Goal: Information Seeking & Learning: Learn about a topic

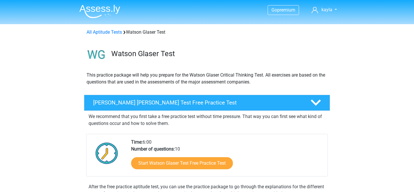
scroll to position [372, 0]
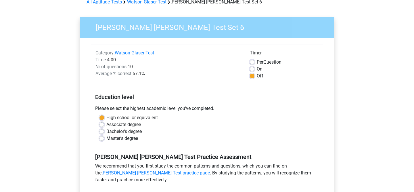
scroll to position [85, 0]
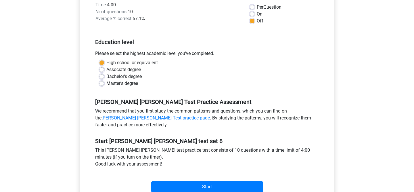
click at [203, 180] on div "Start" at bounding box center [207, 182] width 232 height 20
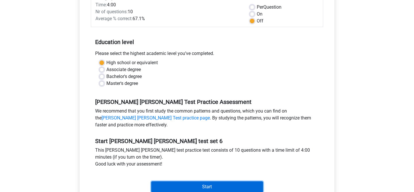
click at [201, 183] on input "Start" at bounding box center [207, 186] width 112 height 11
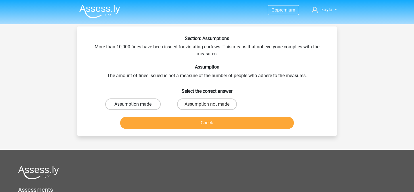
click at [135, 108] on label "Assumption made" at bounding box center [133, 104] width 56 height 12
click at [135, 108] on input "Assumption made" at bounding box center [135, 106] width 4 height 4
radio input "true"
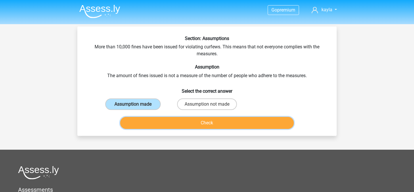
click at [152, 121] on button "Check" at bounding box center [207, 123] width 174 height 12
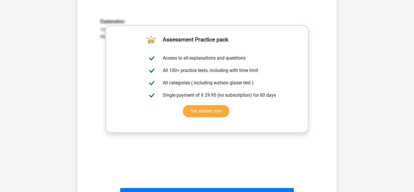
scroll to position [241, 0]
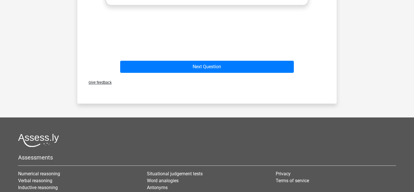
click at [179, 75] on div "Give feedback" at bounding box center [207, 82] width 255 height 15
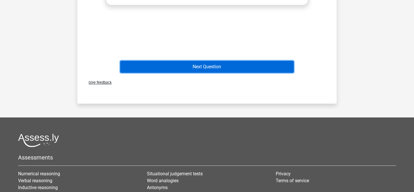
click at [177, 72] on button "Next Question" at bounding box center [207, 67] width 174 height 12
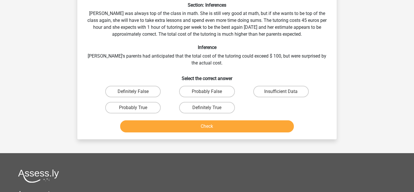
scroll to position [26, 0]
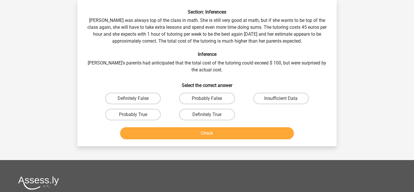
click at [135, 118] on input "Probably True" at bounding box center [135, 116] width 4 height 4
radio input "true"
click at [154, 129] on button "Check" at bounding box center [207, 133] width 174 height 12
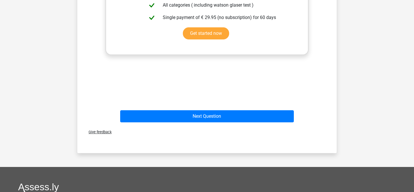
scroll to position [247, 0]
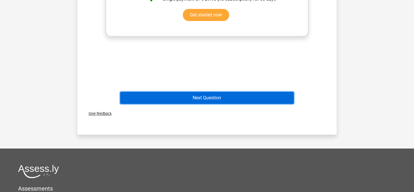
click at [185, 94] on button "Next Question" at bounding box center [207, 98] width 174 height 12
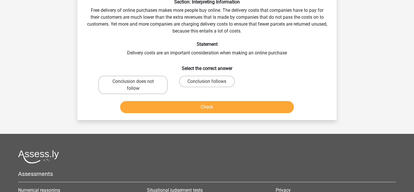
scroll to position [26, 0]
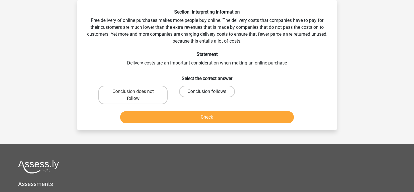
click at [190, 92] on label "Conclusion follows" at bounding box center [207, 92] width 56 height 12
click at [207, 92] on input "Conclusion follows" at bounding box center [209, 93] width 4 height 4
radio input "true"
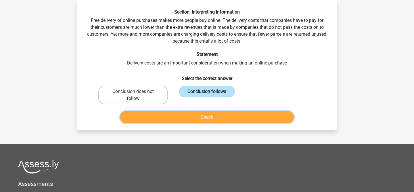
click at [184, 114] on button "Check" at bounding box center [207, 117] width 174 height 12
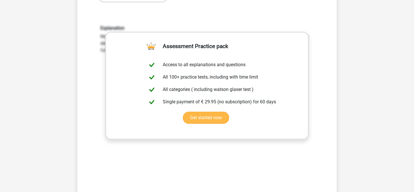
scroll to position [224, 0]
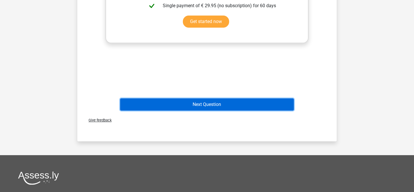
click at [192, 104] on button "Next Question" at bounding box center [207, 104] width 174 height 12
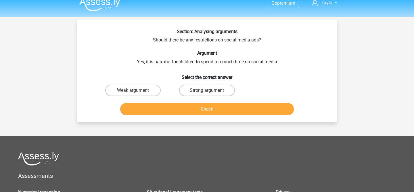
scroll to position [6, 0]
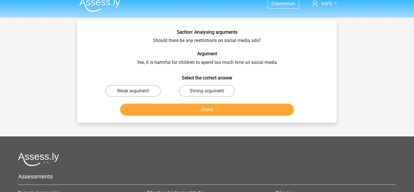
click at [133, 91] on input "Weak argument" at bounding box center [135, 93] width 4 height 4
radio input "true"
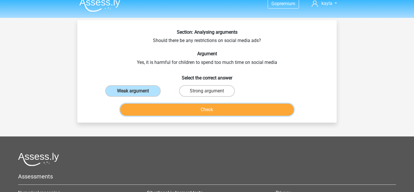
click at [141, 104] on button "Check" at bounding box center [207, 110] width 174 height 12
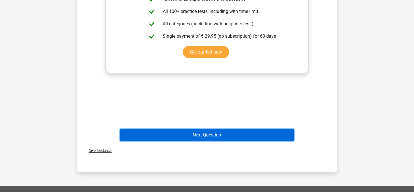
click at [159, 137] on button "Next Question" at bounding box center [207, 135] width 174 height 12
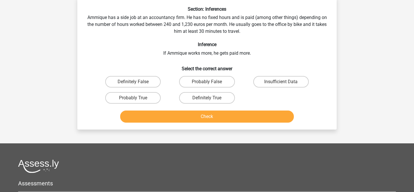
scroll to position [26, 0]
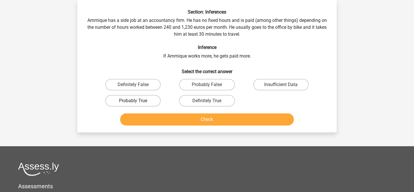
click at [139, 103] on label "Probably True" at bounding box center [133, 101] width 56 height 12
click at [137, 103] on input "Probably True" at bounding box center [135, 103] width 4 height 4
radio input "true"
click at [151, 115] on button "Check" at bounding box center [207, 119] width 174 height 12
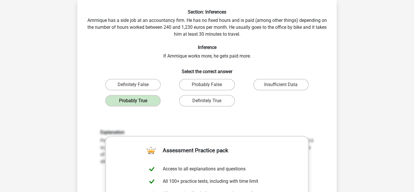
scroll to position [164, 0]
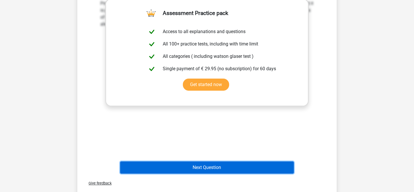
click at [190, 167] on button "Next Question" at bounding box center [207, 167] width 174 height 12
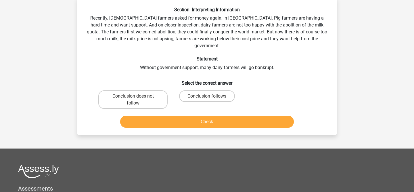
scroll to position [26, 0]
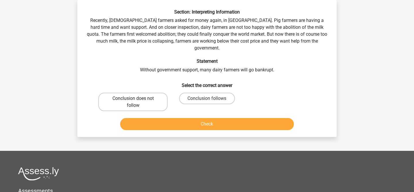
click at [152, 102] on label "Conclusion does not follow" at bounding box center [132, 102] width 69 height 18
click at [137, 102] on input "Conclusion does not follow" at bounding box center [135, 100] width 4 height 4
radio input "true"
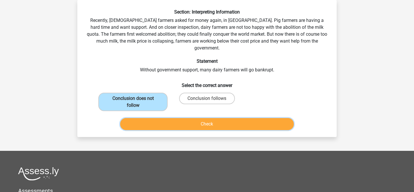
click at [158, 118] on button "Check" at bounding box center [207, 124] width 174 height 12
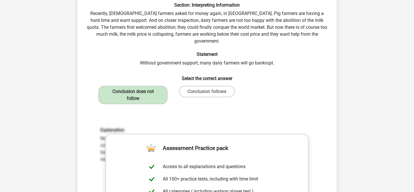
scroll to position [186, 0]
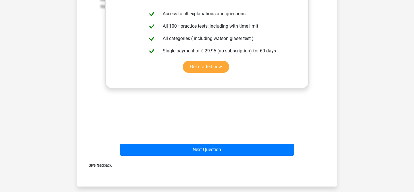
click at [160, 158] on div "Give feedback" at bounding box center [207, 165] width 255 height 15
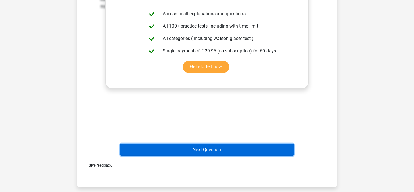
click at [159, 146] on button "Next Question" at bounding box center [207, 150] width 174 height 12
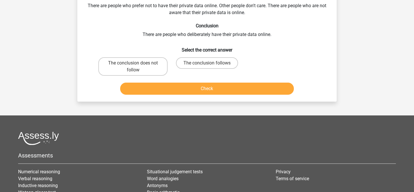
scroll to position [26, 0]
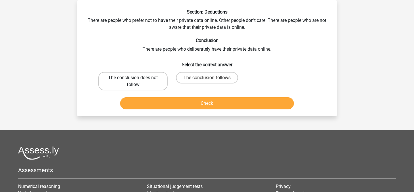
click at [138, 84] on label "The conclusion does not follow" at bounding box center [132, 81] width 69 height 18
click at [137, 81] on input "The conclusion does not follow" at bounding box center [135, 80] width 4 height 4
radio input "true"
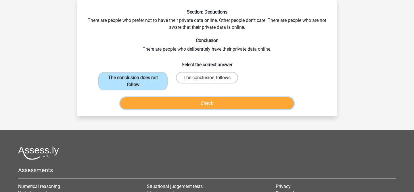
click at [152, 102] on button "Check" at bounding box center [207, 103] width 174 height 12
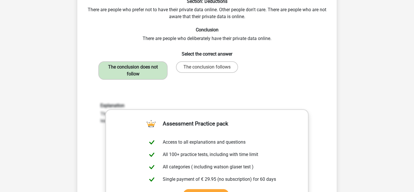
scroll to position [254, 0]
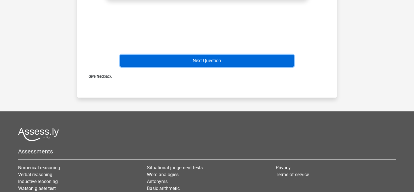
click at [167, 62] on button "Next Question" at bounding box center [207, 61] width 174 height 12
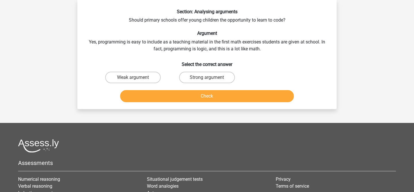
scroll to position [26, 0]
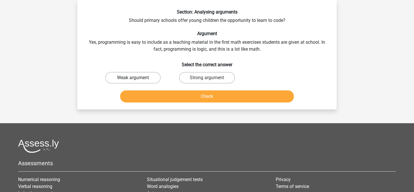
click at [136, 76] on label "Weak argument" at bounding box center [133, 78] width 56 height 12
click at [136, 78] on input "Weak argument" at bounding box center [135, 80] width 4 height 4
radio input "true"
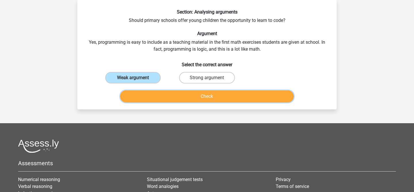
click at [161, 96] on button "Check" at bounding box center [207, 96] width 174 height 12
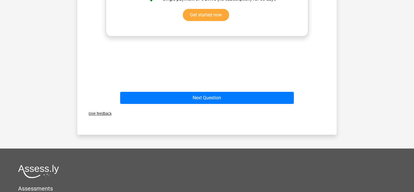
scroll to position [241, 0]
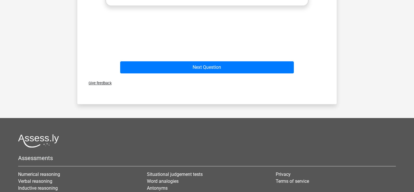
click at [166, 75] on div "Next Question" at bounding box center [207, 68] width 222 height 14
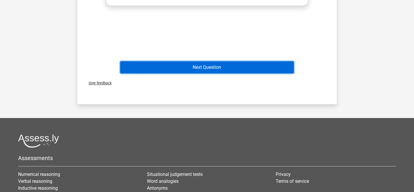
click at [167, 70] on button "Next Question" at bounding box center [207, 67] width 174 height 12
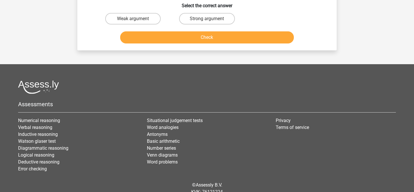
scroll to position [26, 0]
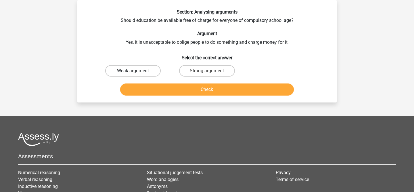
click at [150, 71] on label "Weak argument" at bounding box center [133, 71] width 56 height 12
click at [137, 71] on input "Weak argument" at bounding box center [135, 73] width 4 height 4
radio input "true"
click at [161, 85] on button "Check" at bounding box center [207, 89] width 174 height 12
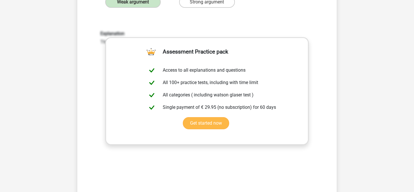
scroll to position [125, 0]
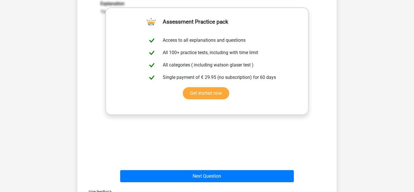
click at [165, 167] on div "Next Question" at bounding box center [207, 174] width 241 height 19
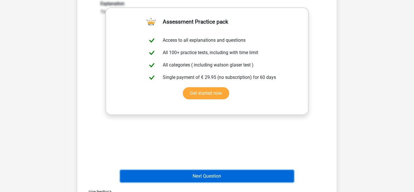
click at [162, 171] on button "Next Question" at bounding box center [207, 176] width 174 height 12
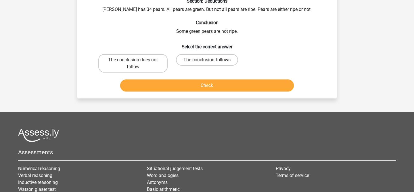
scroll to position [26, 0]
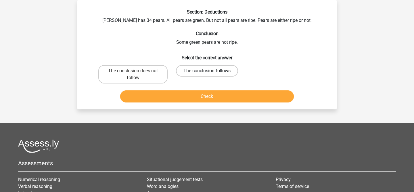
click at [221, 70] on label "The conclusion follows" at bounding box center [207, 71] width 62 height 12
click at [211, 71] on input "The conclusion follows" at bounding box center [209, 73] width 4 height 4
radio input "true"
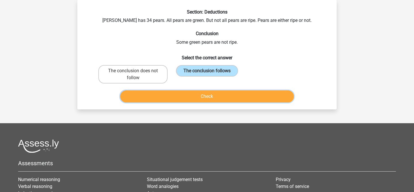
click at [214, 97] on button "Check" at bounding box center [207, 96] width 174 height 12
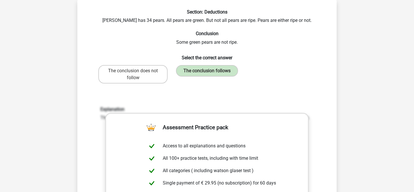
scroll to position [127, 0]
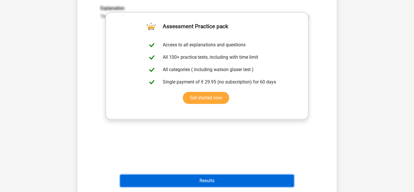
click at [181, 184] on button "Results" at bounding box center [207, 181] width 174 height 12
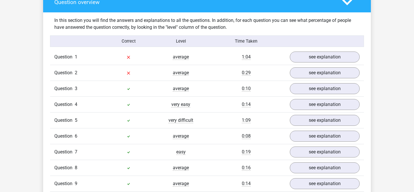
scroll to position [496, 0]
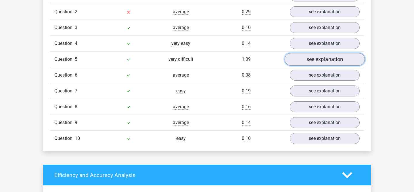
click at [302, 55] on link "see explanation" at bounding box center [325, 59] width 80 height 13
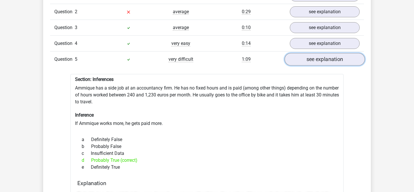
click at [302, 55] on link "see explanation" at bounding box center [325, 59] width 80 height 13
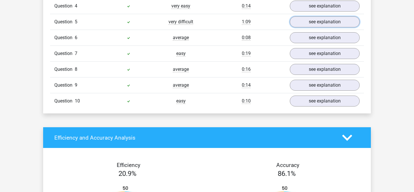
scroll to position [448, 0]
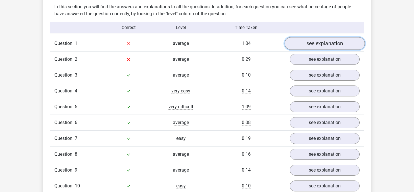
click at [305, 48] on link "see explanation" at bounding box center [325, 43] width 80 height 13
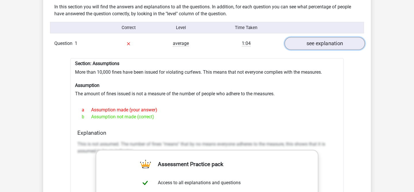
click at [305, 48] on link "see explanation" at bounding box center [325, 43] width 80 height 13
